Goal: Task Accomplishment & Management: Manage account settings

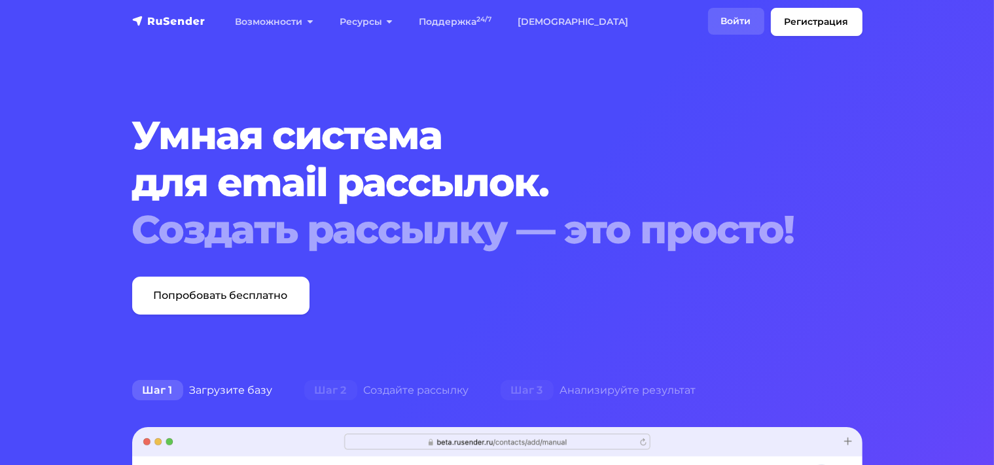
click at [723, 24] on link "Войти" at bounding box center [736, 21] width 56 height 27
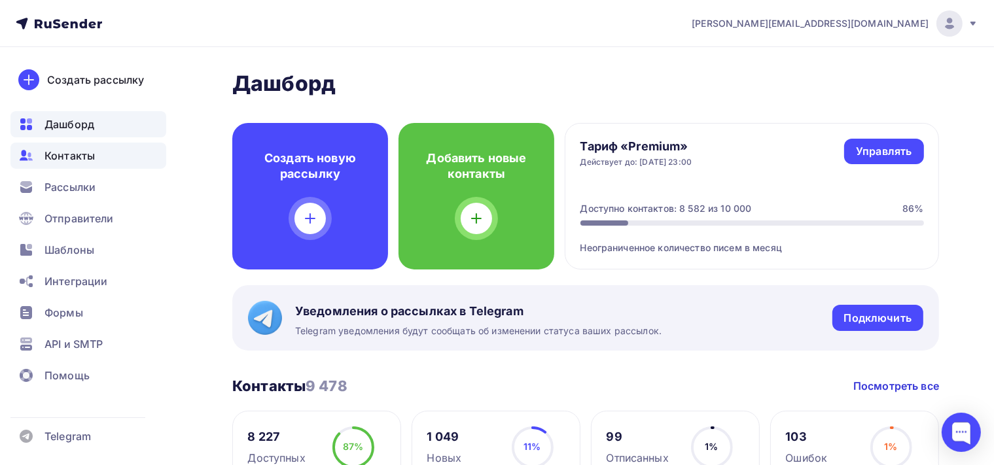
click at [90, 153] on span "Контакты" at bounding box center [70, 156] width 50 height 16
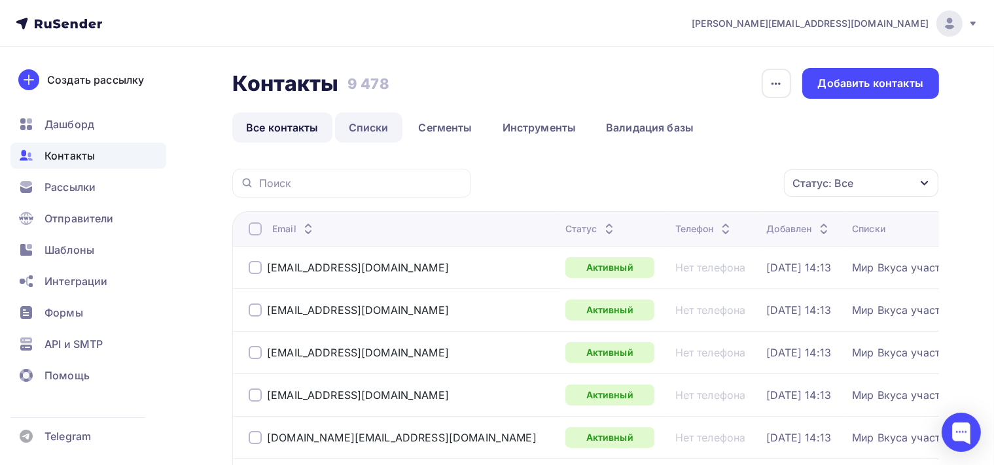
click at [368, 131] on link "Списки" at bounding box center [368, 128] width 67 height 30
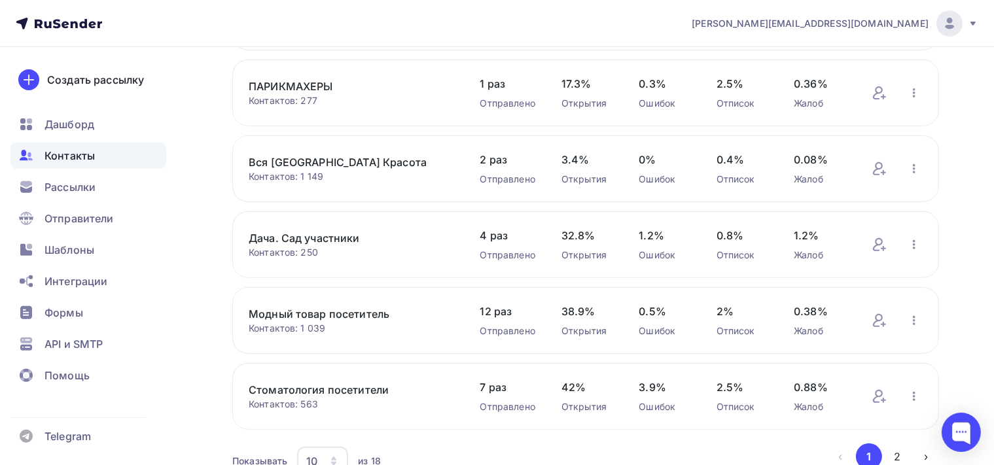
scroll to position [547, 0]
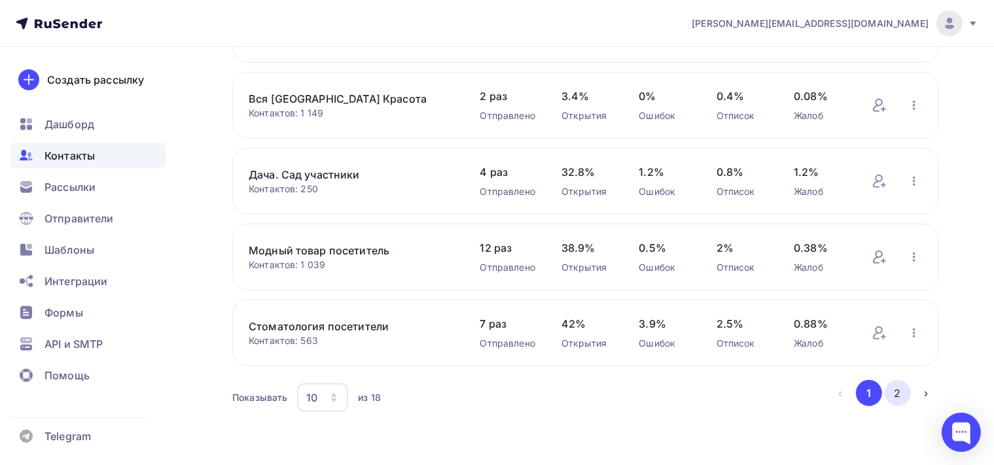
click at [904, 390] on button "2" at bounding box center [898, 393] width 26 height 26
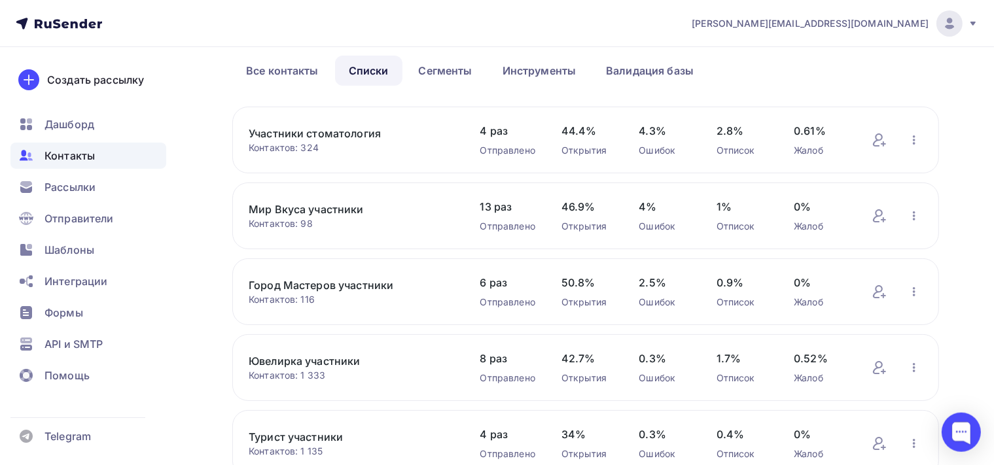
scroll to position [0, 0]
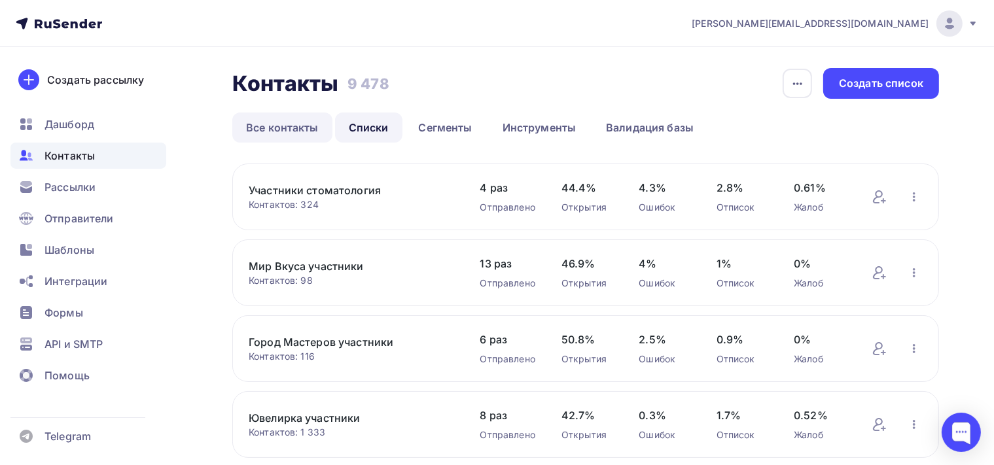
click at [299, 127] on link "Все контакты" at bounding box center [282, 128] width 100 height 30
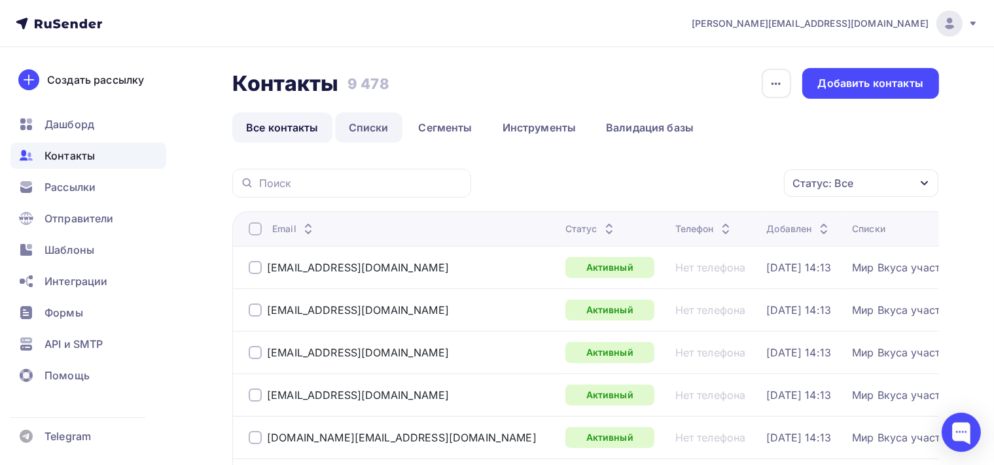
click at [378, 127] on link "Списки" at bounding box center [368, 128] width 67 height 30
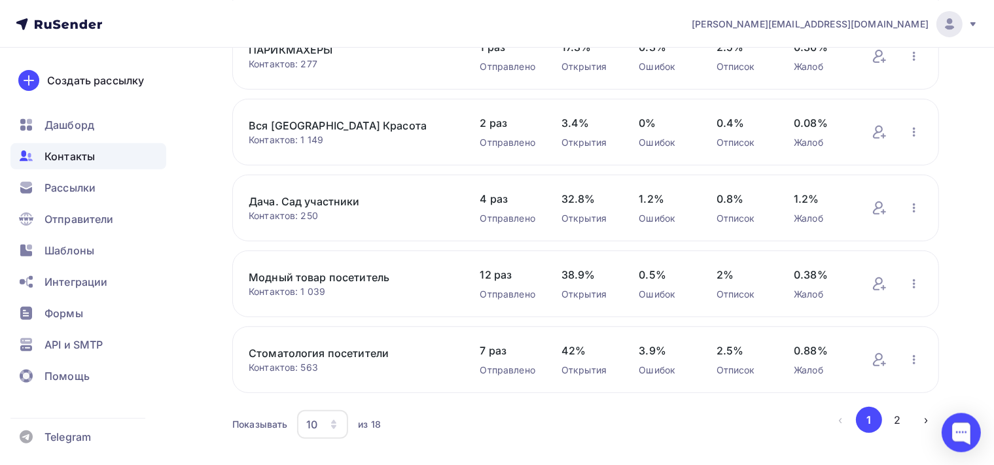
scroll to position [547, 0]
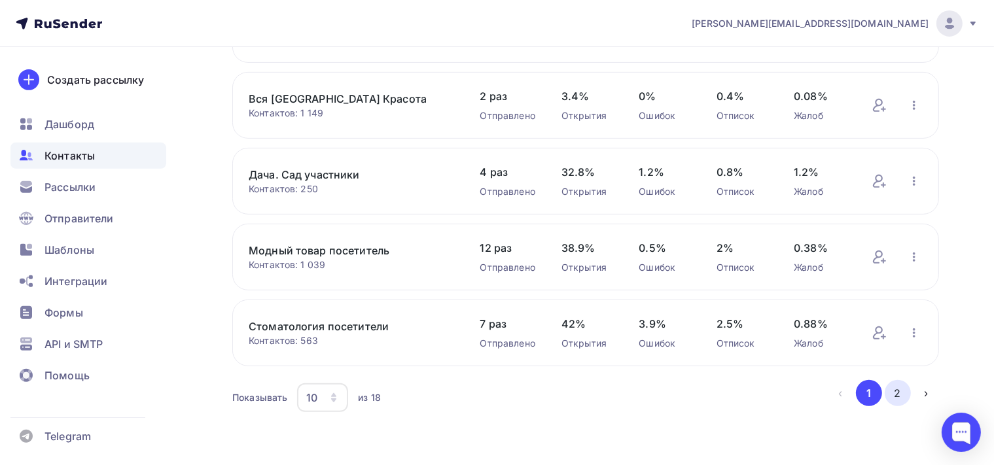
click at [899, 392] on button "2" at bounding box center [898, 393] width 26 height 26
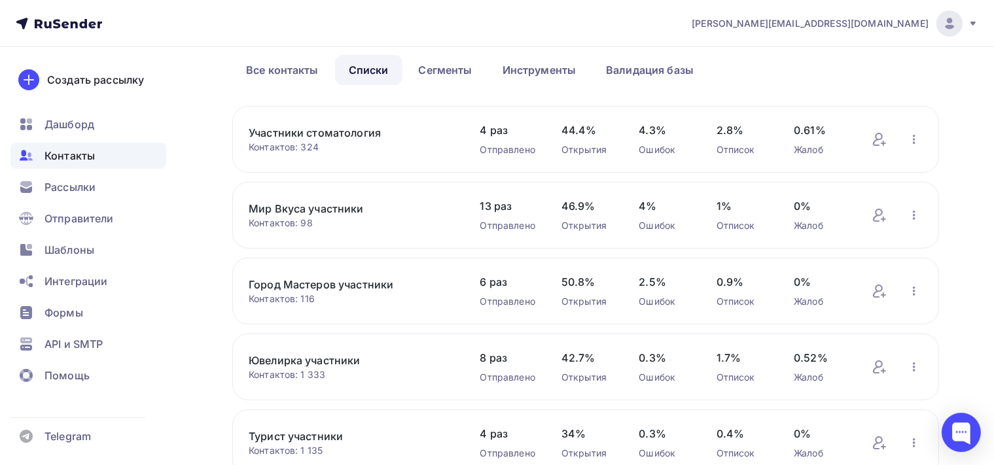
scroll to position [0, 0]
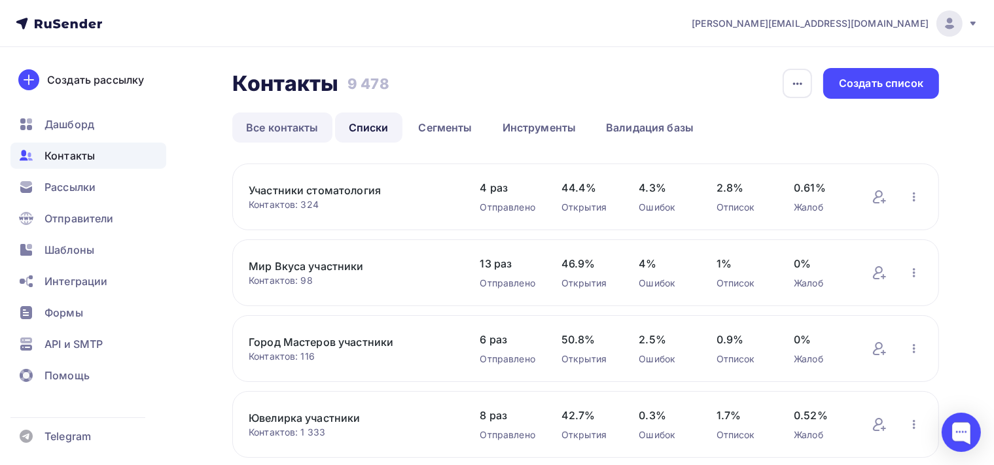
drag, startPoint x: 295, startPoint y: 122, endPoint x: 302, endPoint y: 122, distance: 7.2
click at [295, 123] on link "Все контакты" at bounding box center [282, 128] width 100 height 30
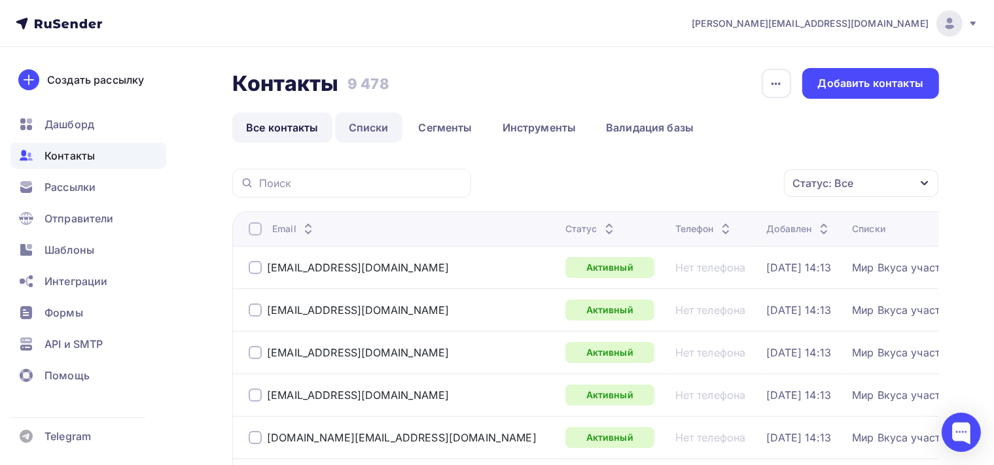
click at [374, 125] on link "Списки" at bounding box center [368, 128] width 67 height 30
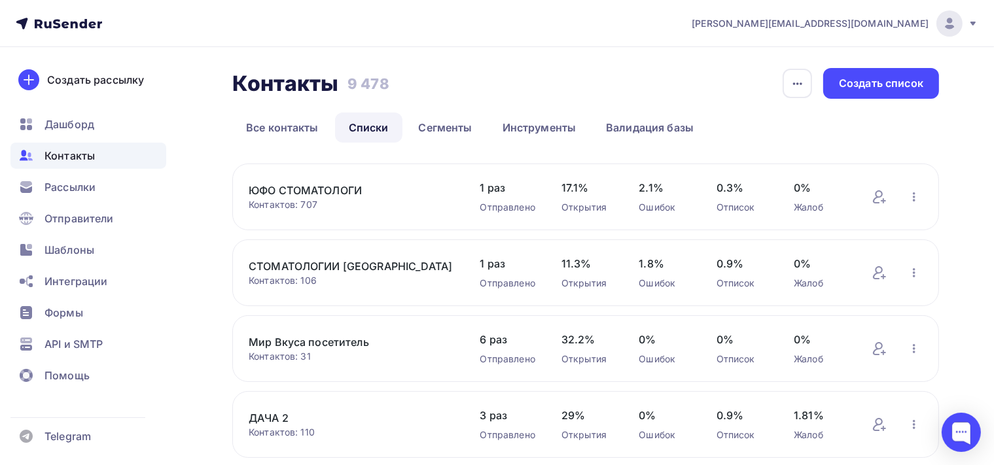
drag, startPoint x: 352, startPoint y: 82, endPoint x: 391, endPoint y: 84, distance: 38.6
click at [391, 84] on div "Контакты Контакты 9 478 9 478 История импорта Создать список" at bounding box center [585, 83] width 707 height 31
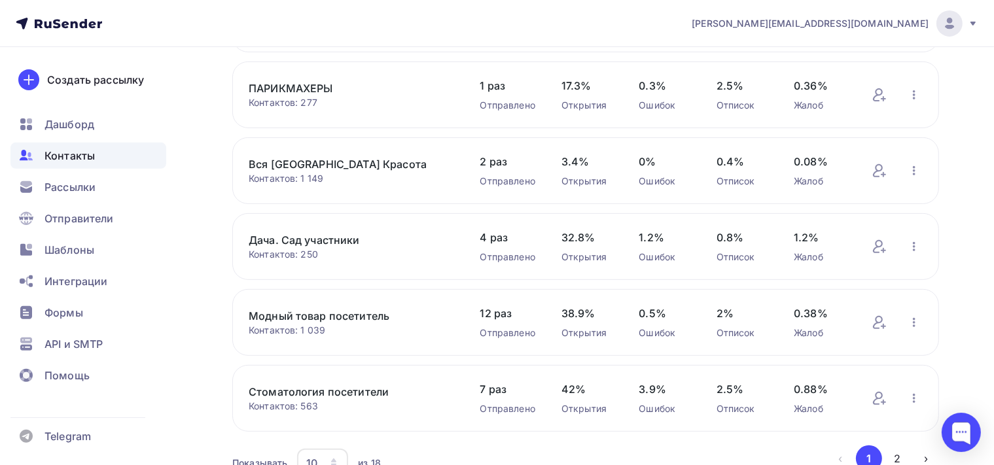
scroll to position [547, 0]
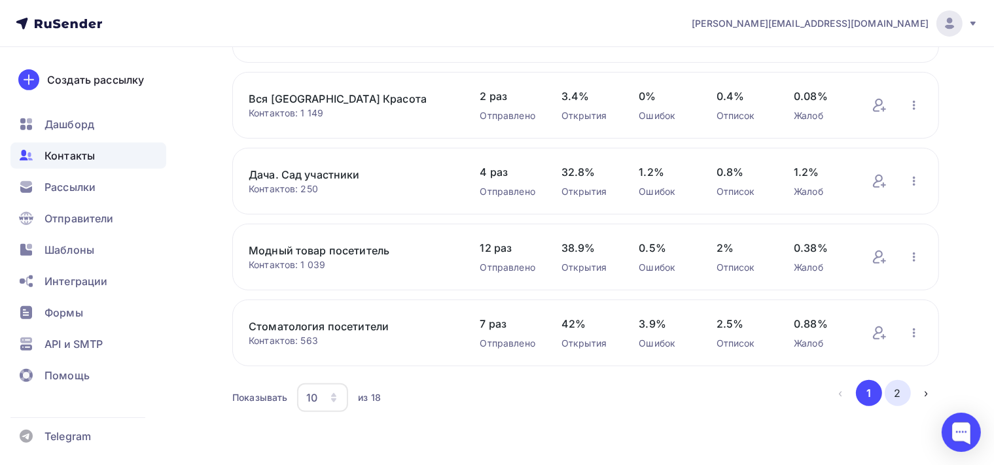
click at [901, 397] on button "2" at bounding box center [898, 393] width 26 height 26
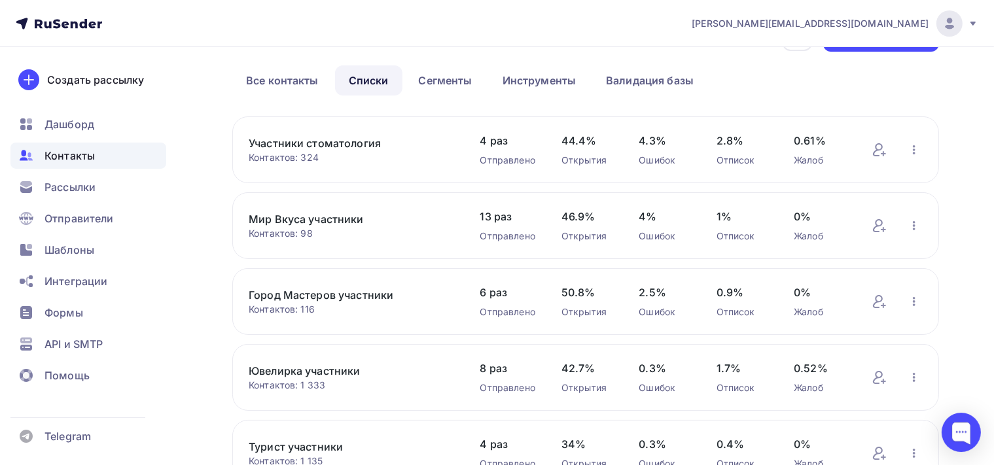
scroll to position [69, 0]
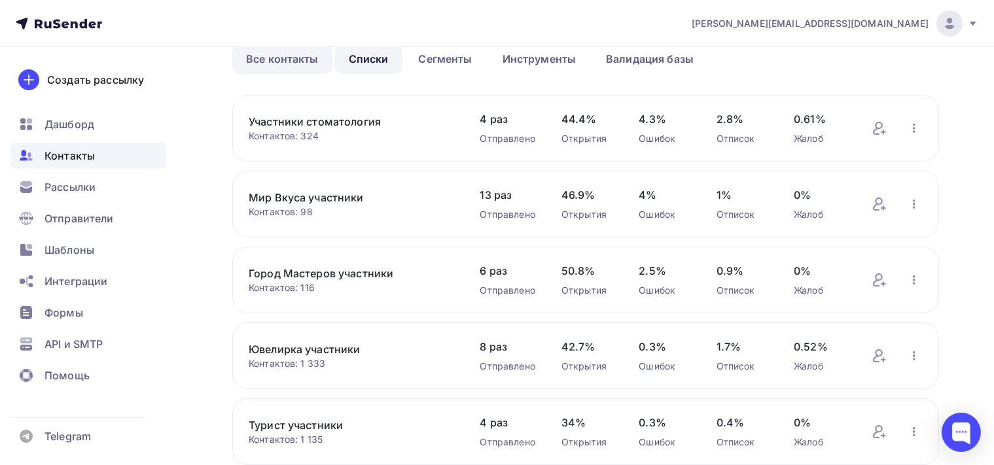
click at [281, 58] on link "Все контакты" at bounding box center [282, 59] width 100 height 30
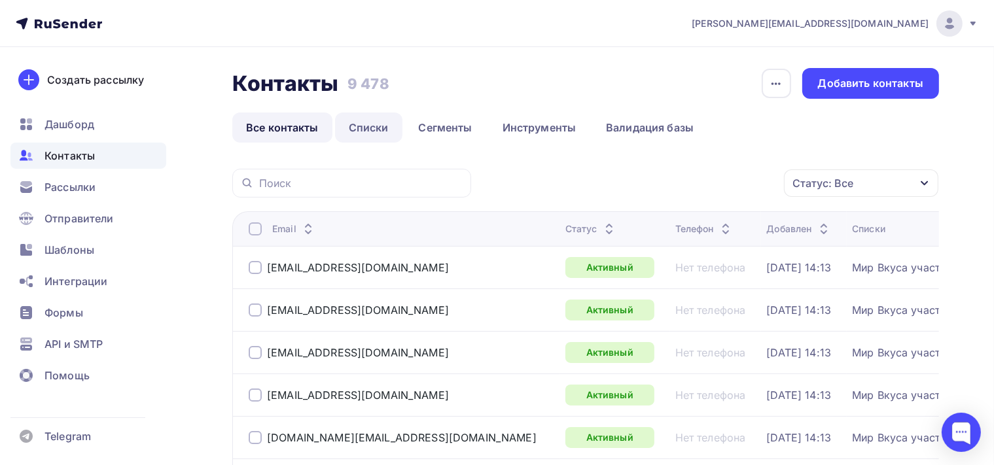
click at [382, 124] on link "Списки" at bounding box center [368, 128] width 67 height 30
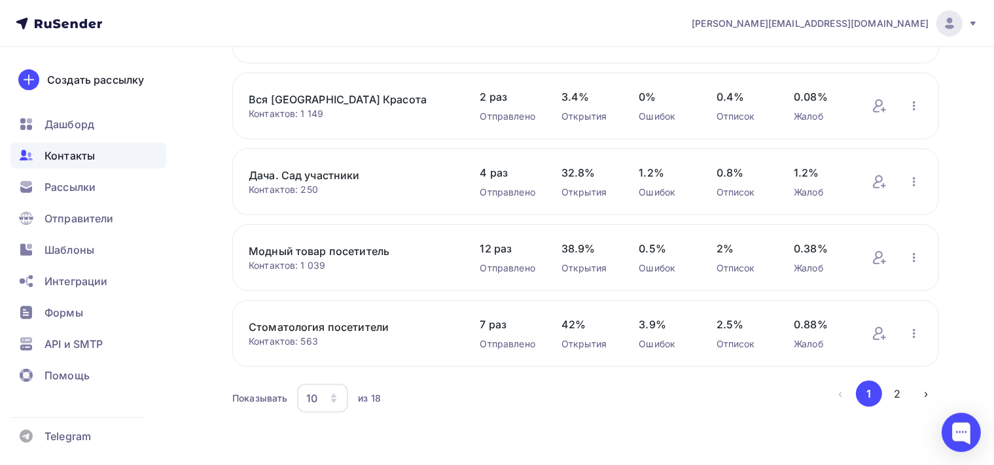
scroll to position [547, 0]
click at [892, 395] on button "2" at bounding box center [898, 393] width 26 height 26
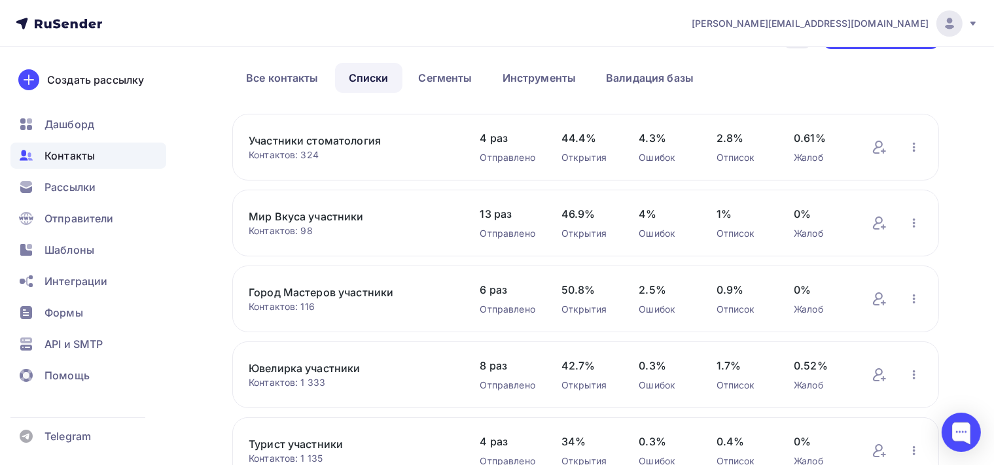
scroll to position [0, 0]
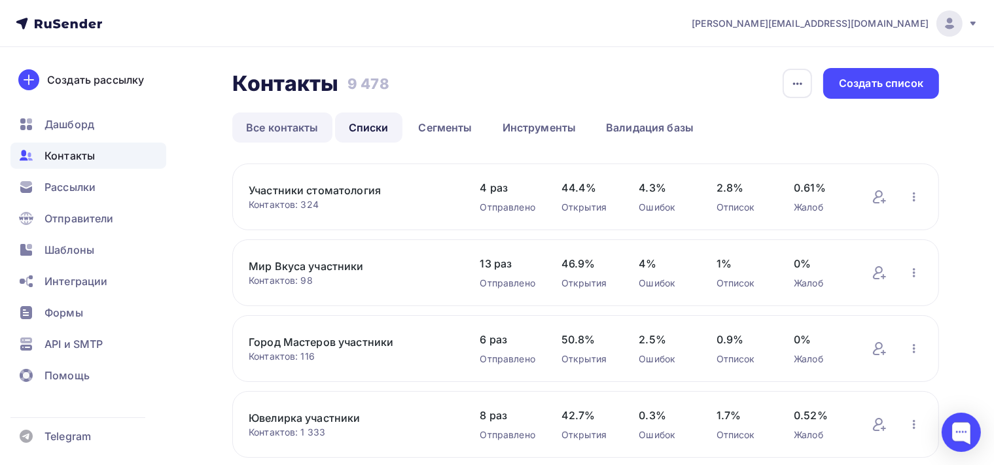
click at [262, 123] on link "Все контакты" at bounding box center [282, 128] width 100 height 30
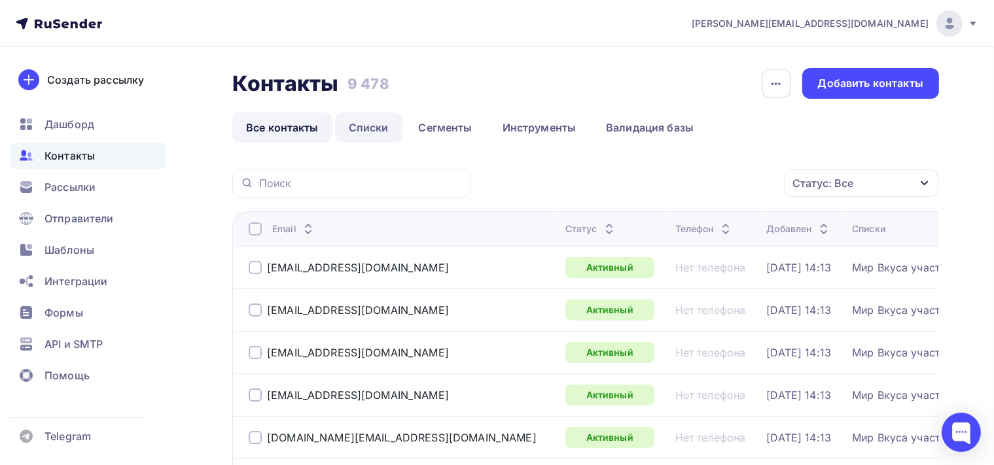
click at [371, 128] on link "Списки" at bounding box center [368, 128] width 67 height 30
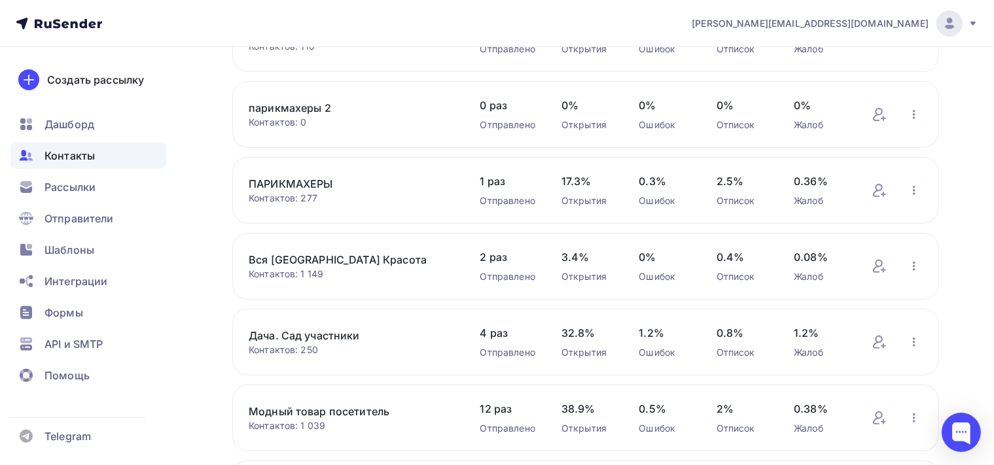
scroll to position [414, 0]
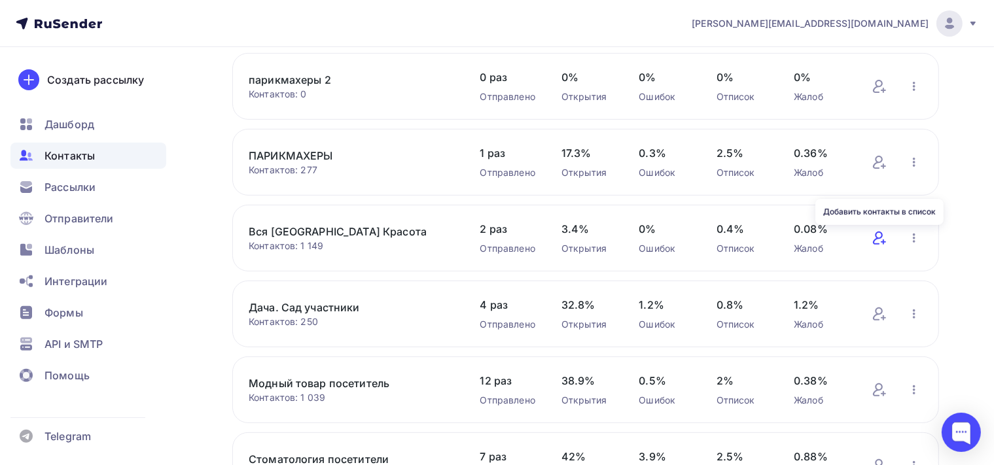
click at [878, 237] on icon at bounding box center [878, 238] width 10 height 13
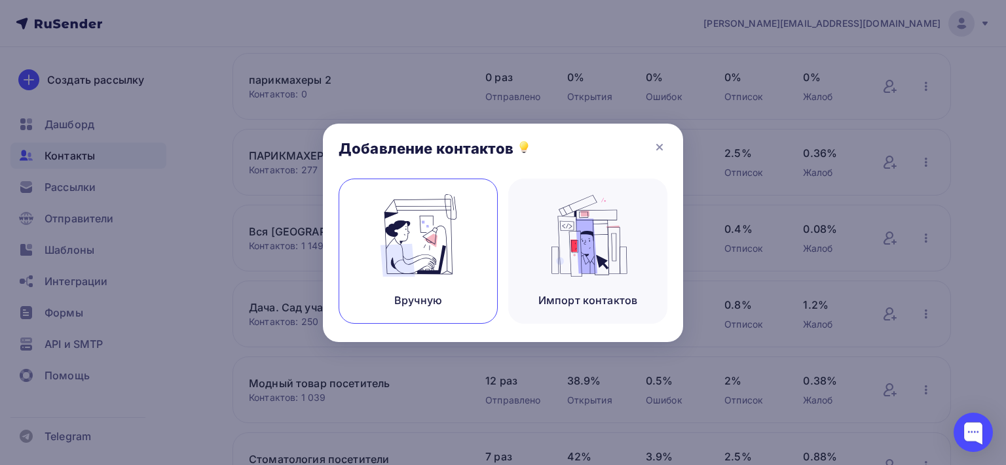
click at [422, 241] on img at bounding box center [418, 235] width 88 height 82
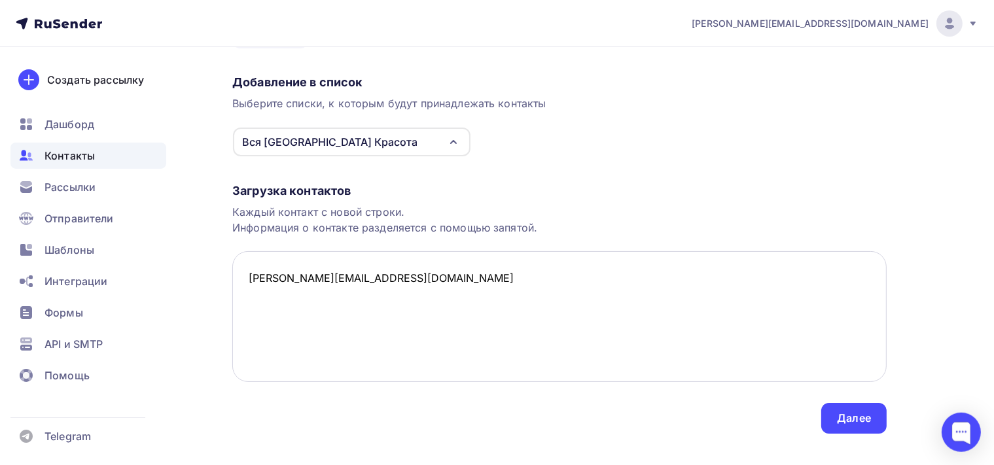
scroll to position [110, 0]
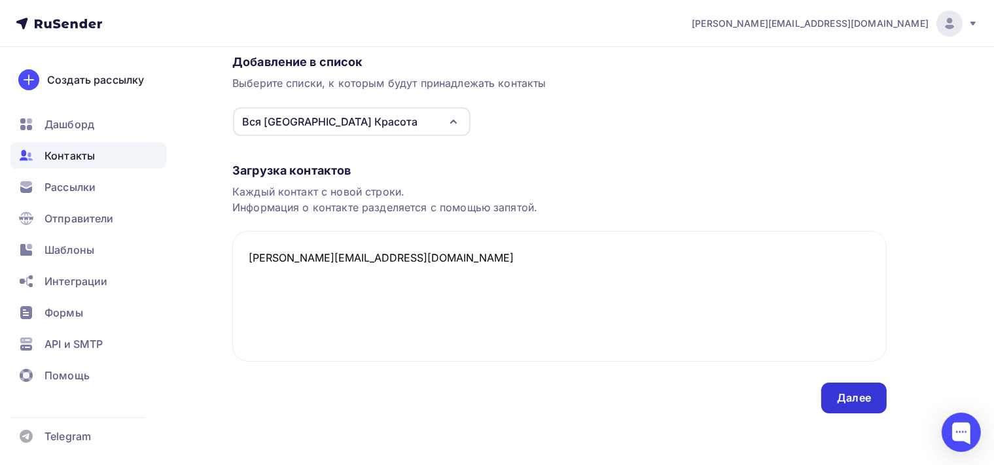
type textarea "[PERSON_NAME][EMAIL_ADDRESS][DOMAIN_NAME]"
click at [865, 405] on div "Далее" at bounding box center [854, 398] width 65 height 31
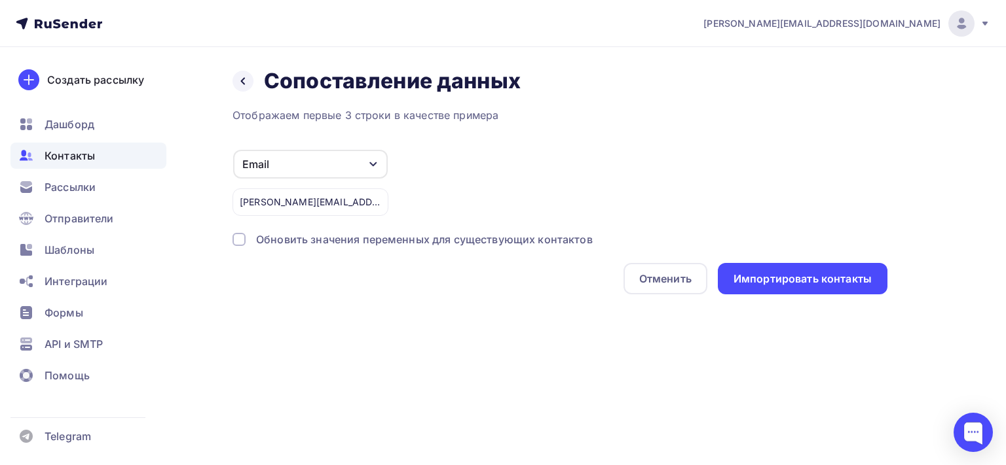
click at [237, 240] on div at bounding box center [238, 239] width 13 height 13
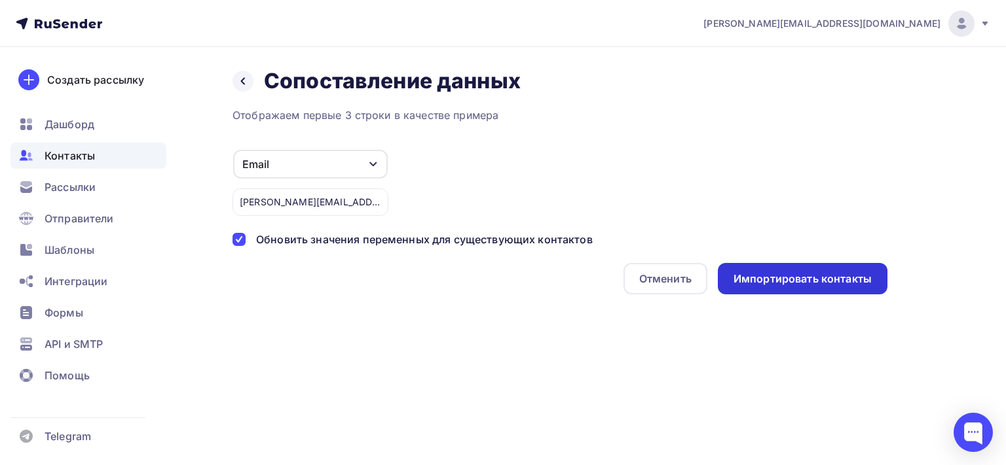
click at [783, 274] on div "Импортировать контакты" at bounding box center [802, 279] width 138 height 15
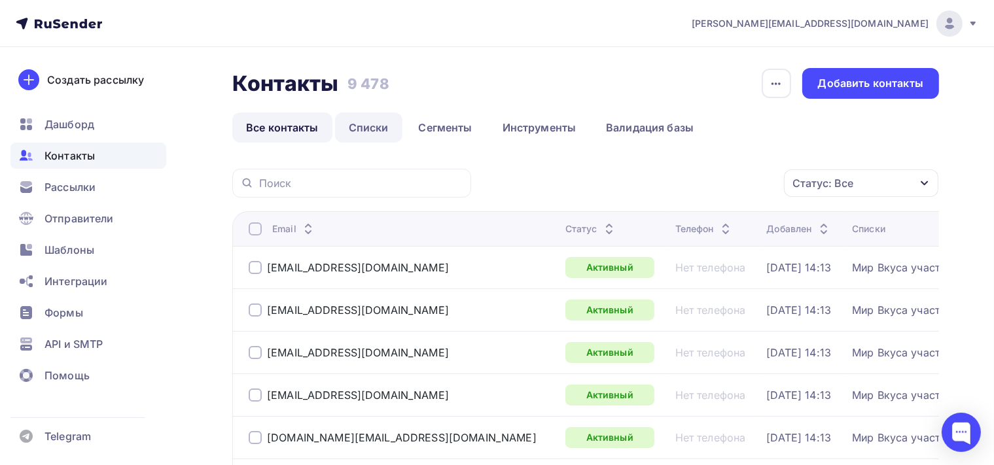
click at [359, 133] on link "Списки" at bounding box center [368, 128] width 67 height 30
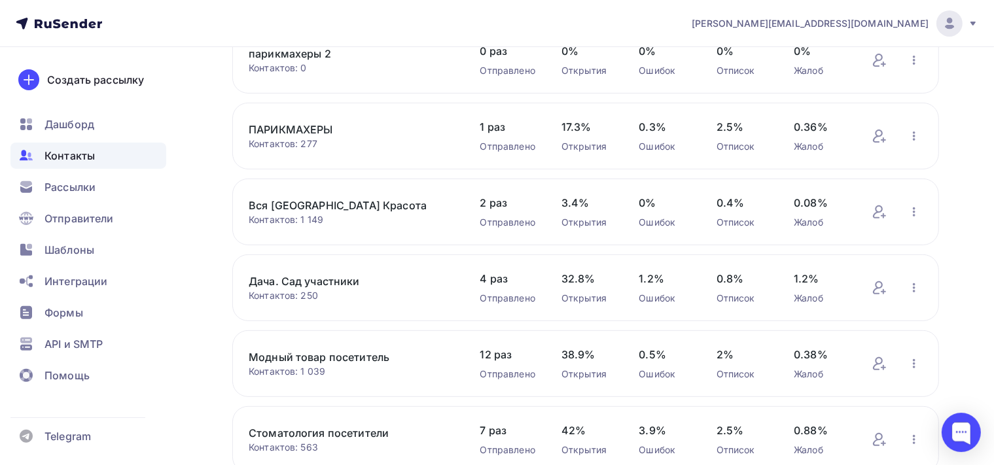
scroll to position [414, 0]
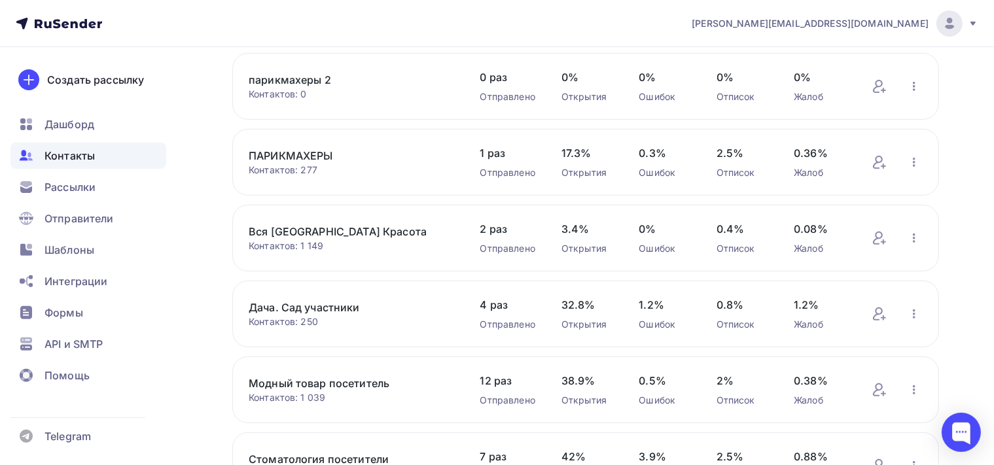
click at [314, 224] on link "Вся [GEOGRAPHIC_DATA] Красота" at bounding box center [352, 232] width 206 height 16
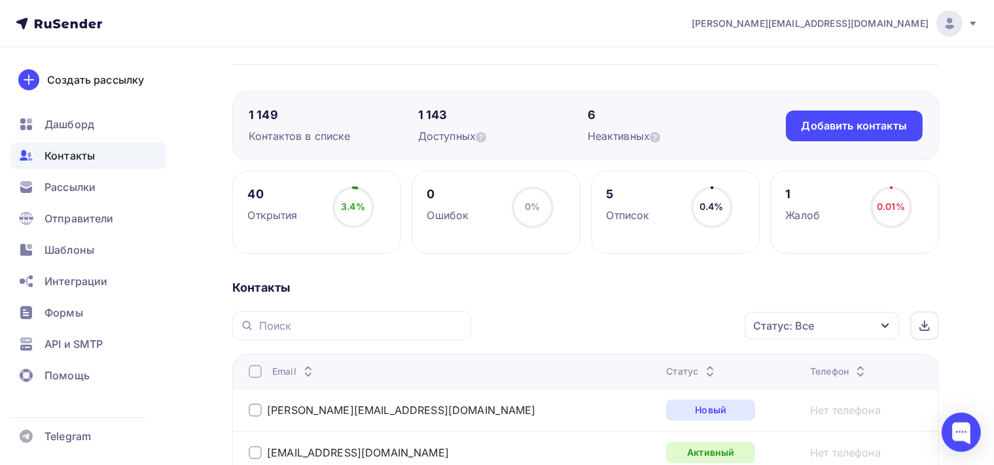
scroll to position [69, 0]
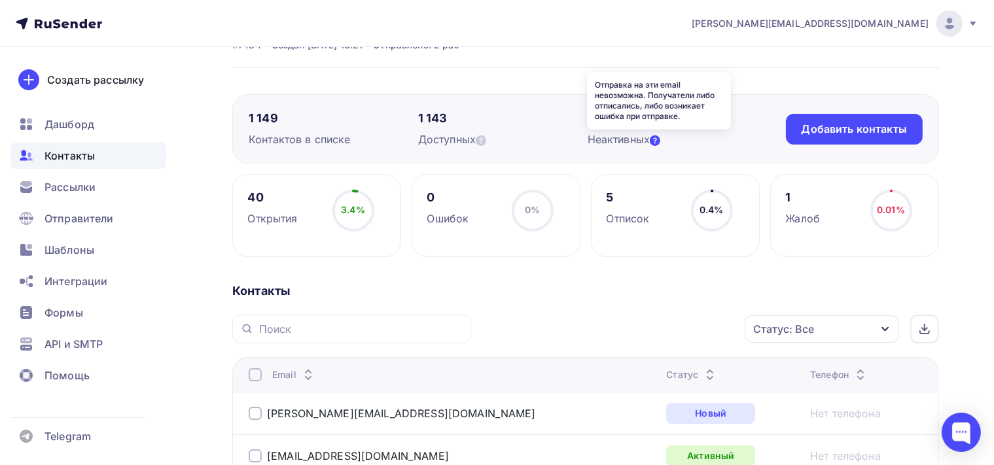
click at [659, 139] on icon at bounding box center [655, 141] width 10 height 10
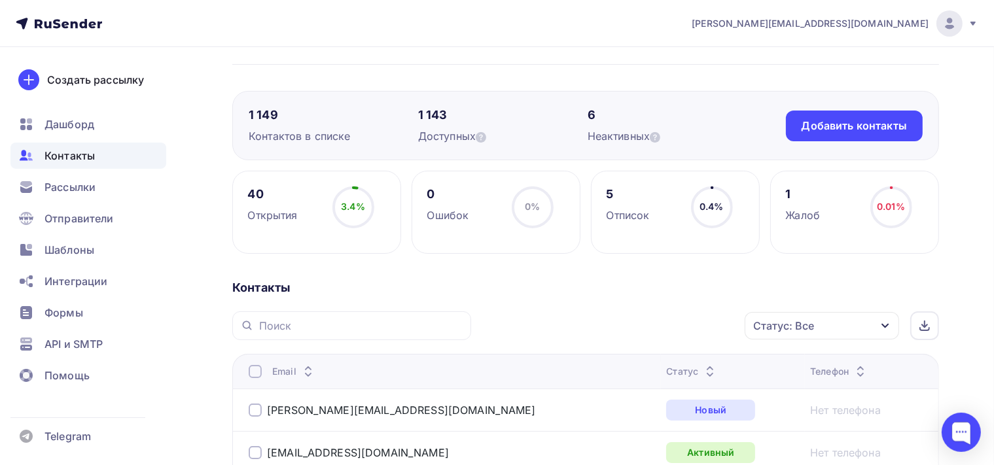
scroll to position [138, 0]
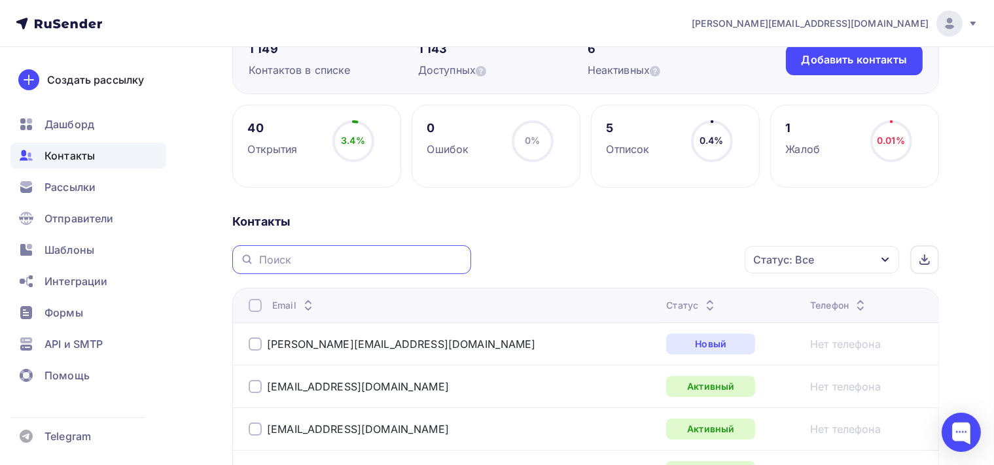
click at [299, 262] on input "text" at bounding box center [361, 260] width 204 height 14
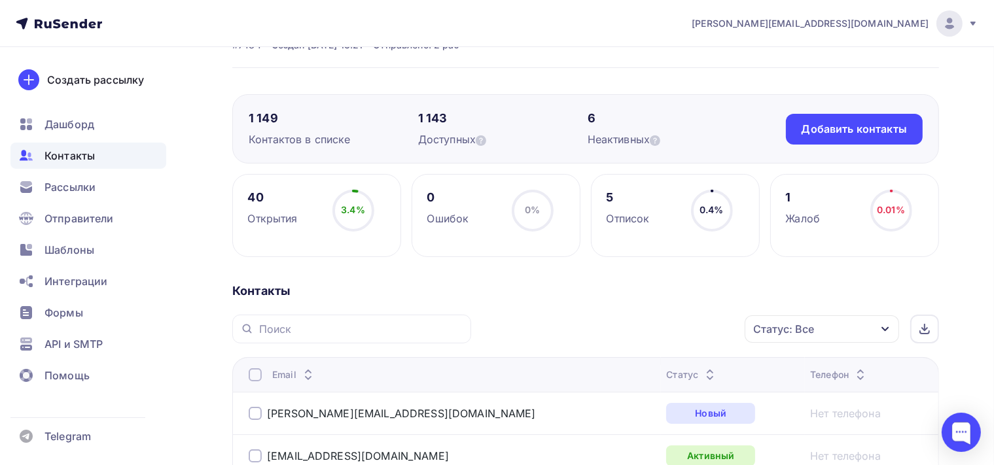
click at [890, 325] on icon "button" at bounding box center [885, 329] width 10 height 10
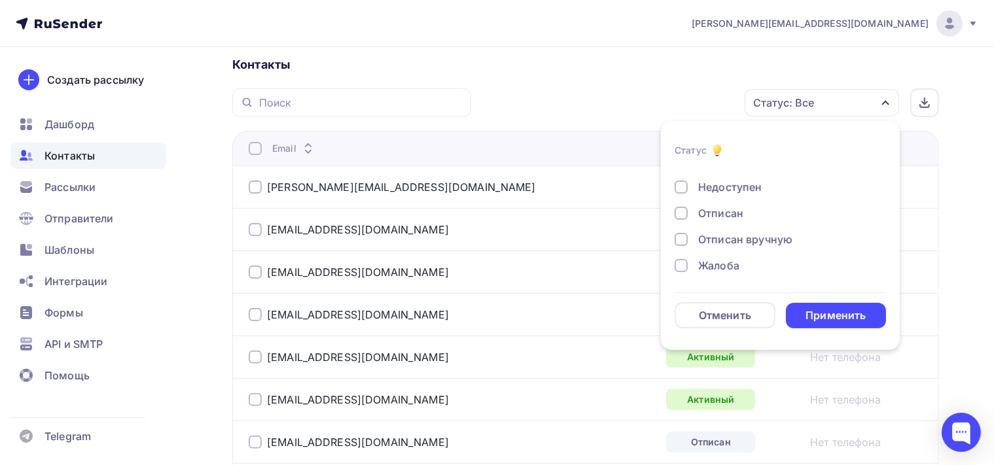
scroll to position [346, 0]
